Goal: Task Accomplishment & Management: Manage account settings

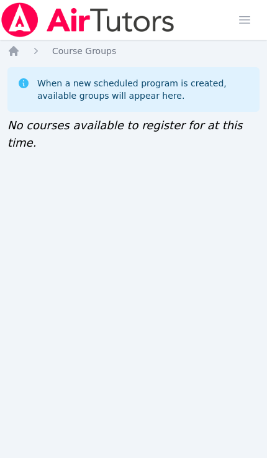
click at [12, 50] on icon "Breadcrumb" at bounding box center [14, 51] width 10 height 10
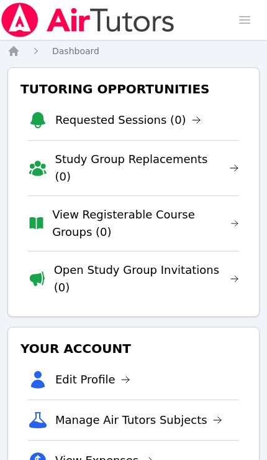
scroll to position [0, 5]
click at [169, 261] on link "Open Study Group Invitations (0)" at bounding box center [146, 278] width 185 height 35
